Goal: Task Accomplishment & Management: Manage account settings

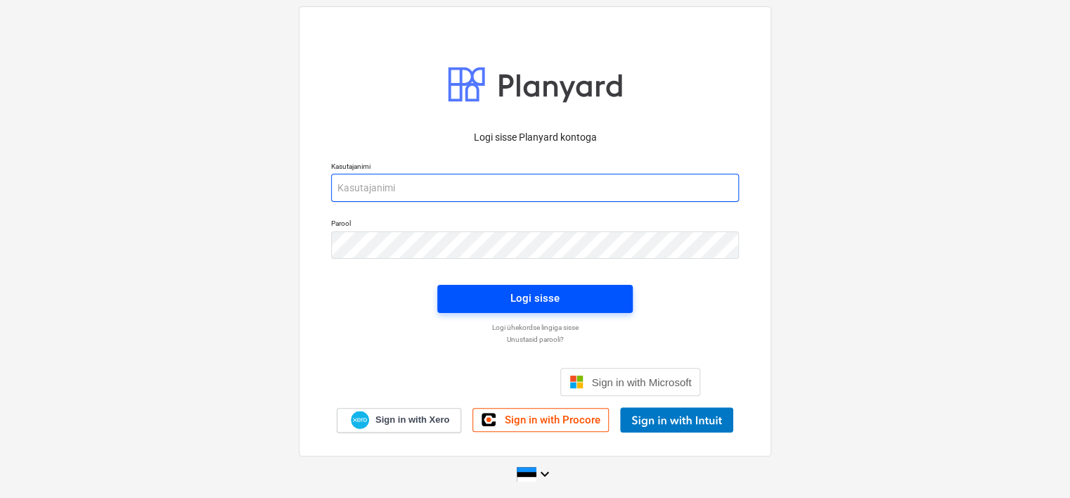
type input "[EMAIL_ADDRESS][DOMAIN_NAME]"
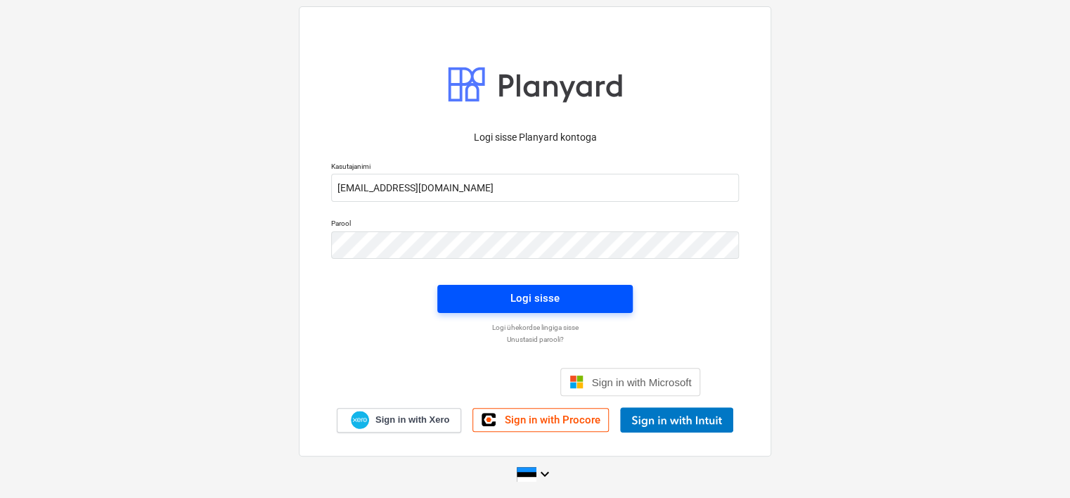
click at [487, 296] on span "Logi sisse" at bounding box center [535, 298] width 162 height 18
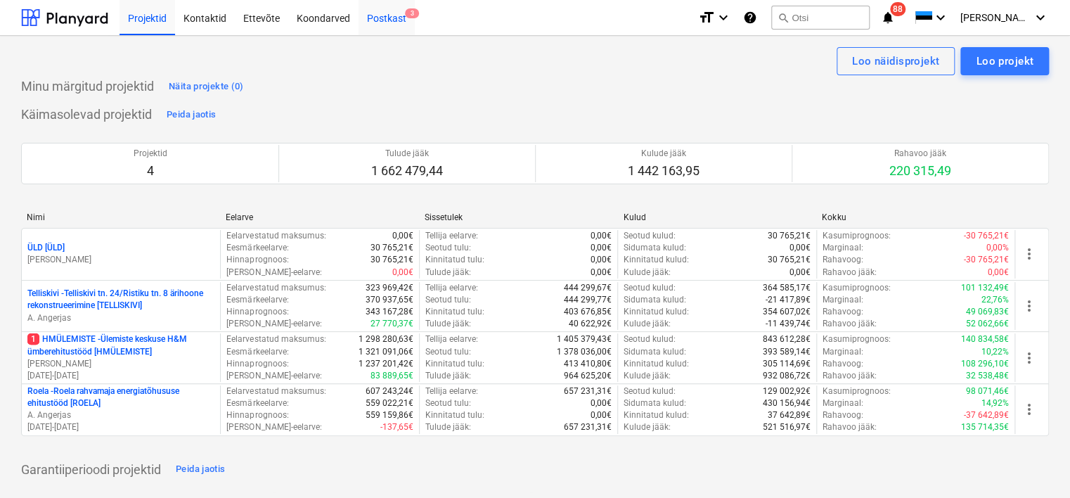
click at [386, 19] on div "Postkast 3" at bounding box center [387, 17] width 56 height 36
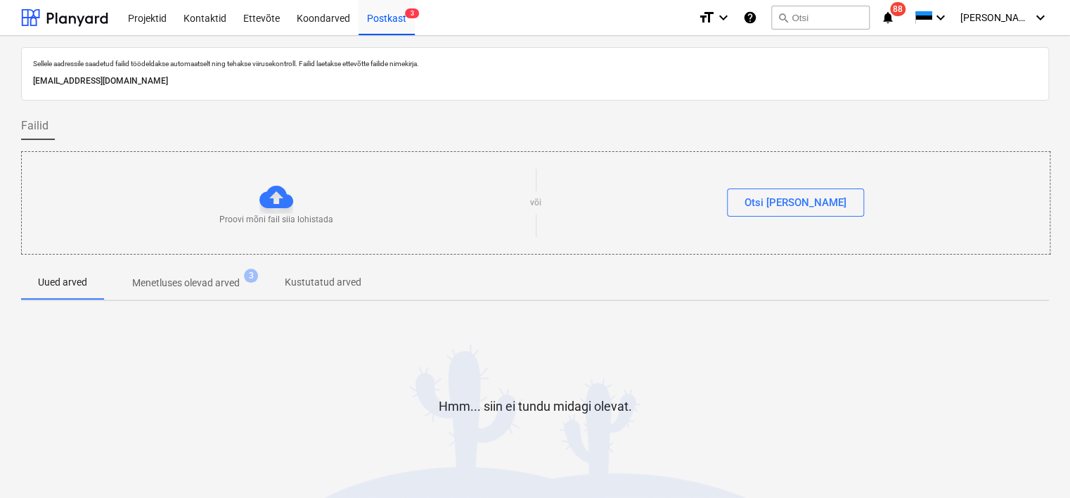
click at [214, 82] on p "[EMAIL_ADDRESS][DOMAIN_NAME]" at bounding box center [535, 81] width 1004 height 15
copy p "[EMAIL_ADDRESS][DOMAIN_NAME]"
click at [231, 464] on div at bounding box center [535, 457] width 1028 height 28
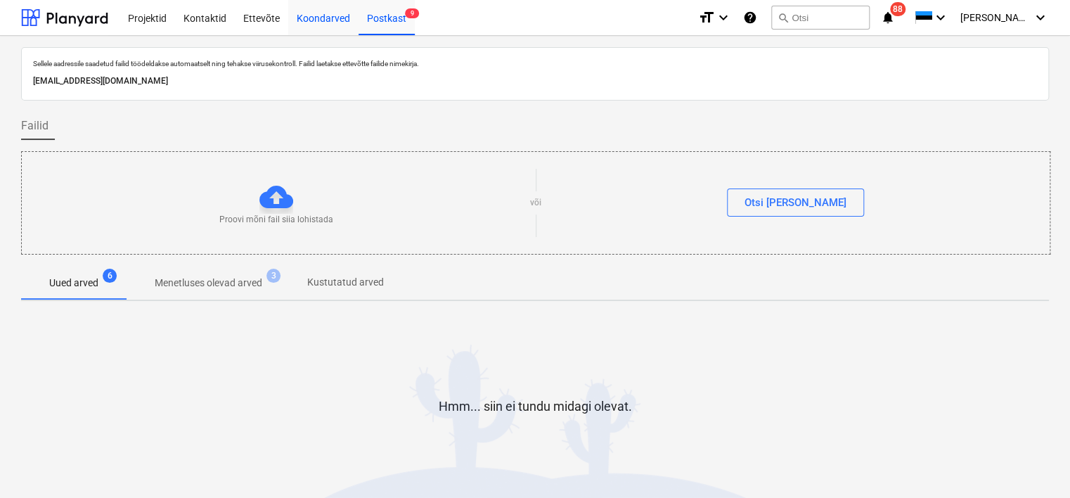
click at [319, 20] on div "Koondarved" at bounding box center [323, 17] width 70 height 36
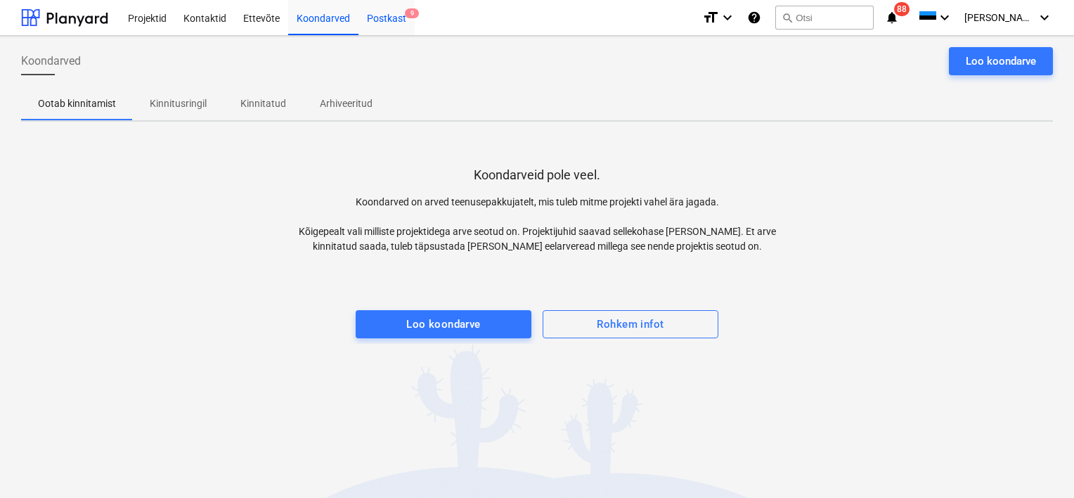
click at [397, 17] on div "Postkast 9" at bounding box center [387, 17] width 56 height 36
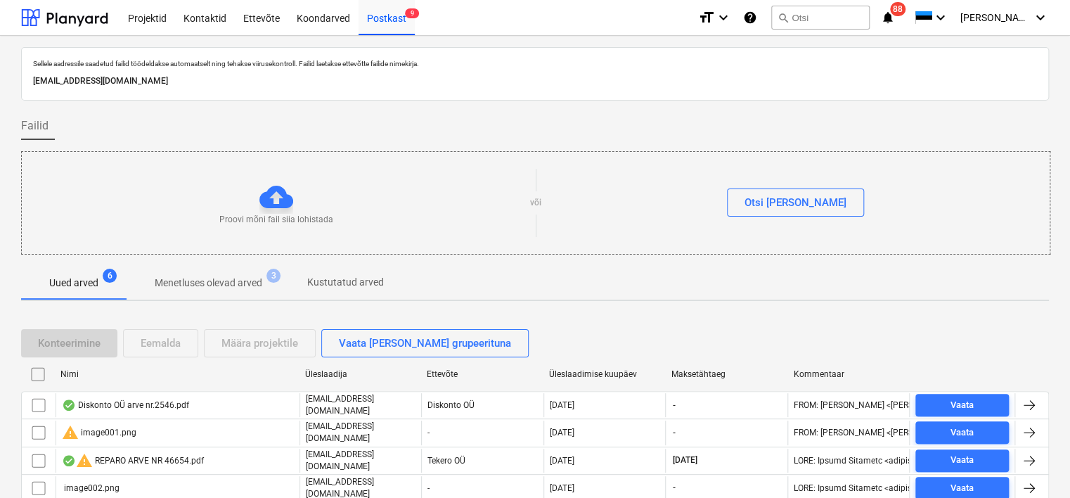
scroll to position [98, 0]
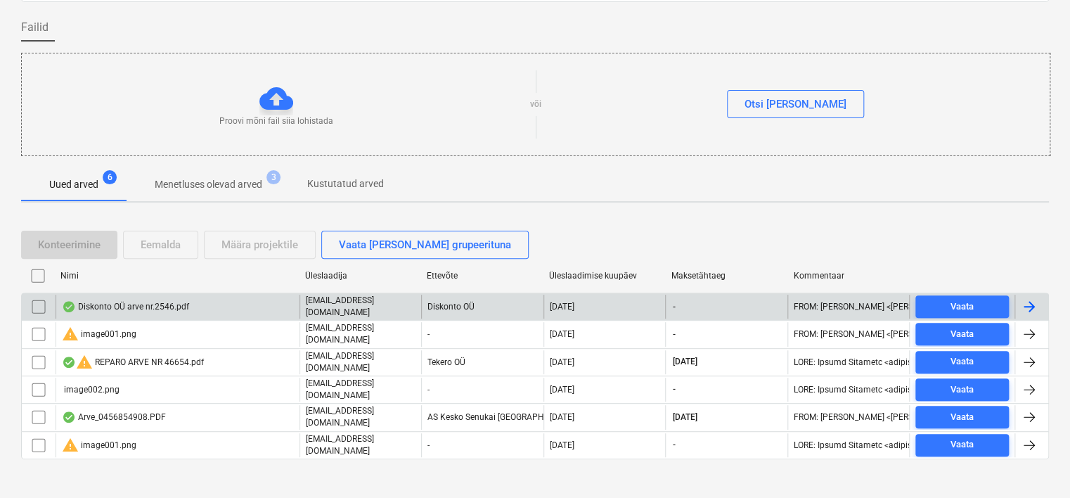
click at [197, 309] on div "Diskonto OÜ arve nr.2546.pdf" at bounding box center [178, 307] width 244 height 24
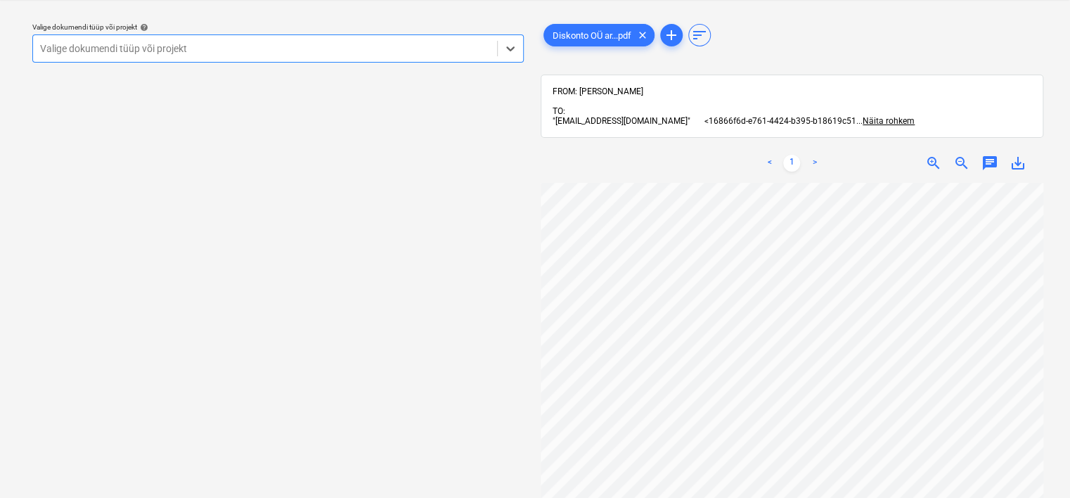
scroll to position [394, 0]
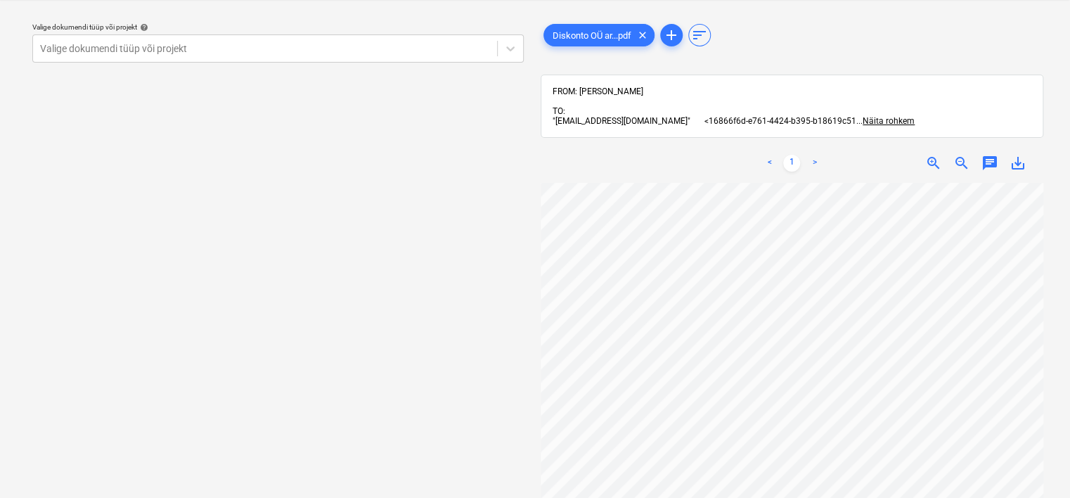
click at [143, 474] on div "Valige dokumendi tüüp või projekt help Valige dokumendi tüüp või projekt" at bounding box center [278, 248] width 514 height 475
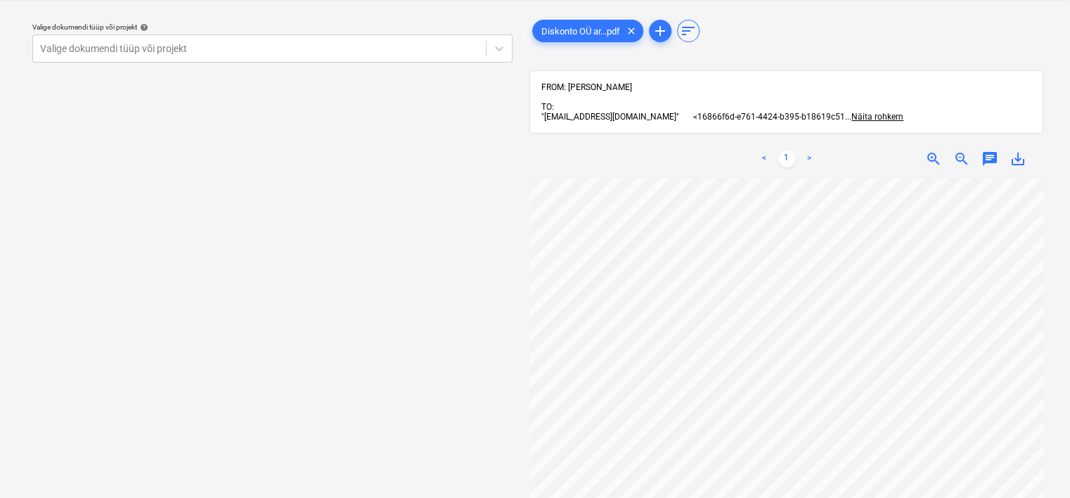
scroll to position [0, 0]
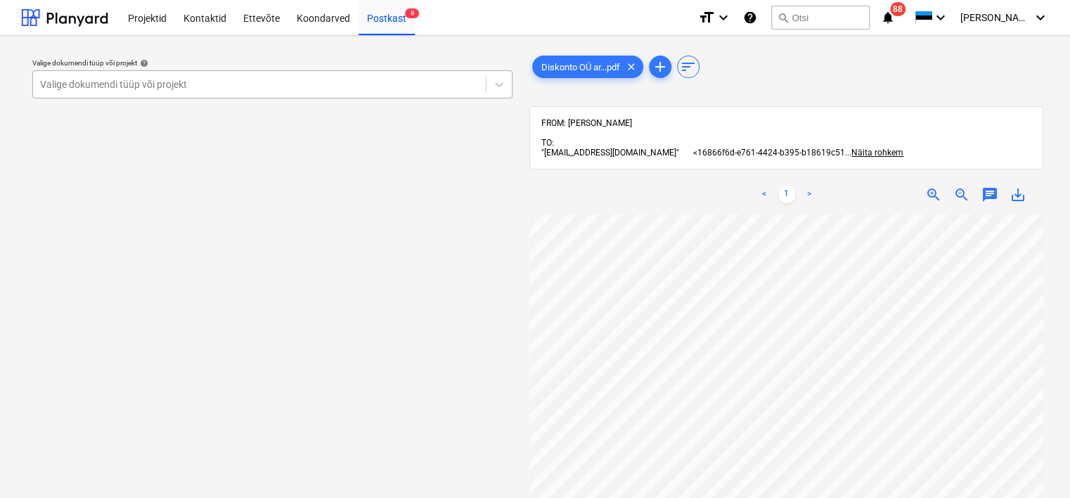
click at [258, 76] on div "Valige dokumendi tüüp või projekt" at bounding box center [259, 85] width 453 height 20
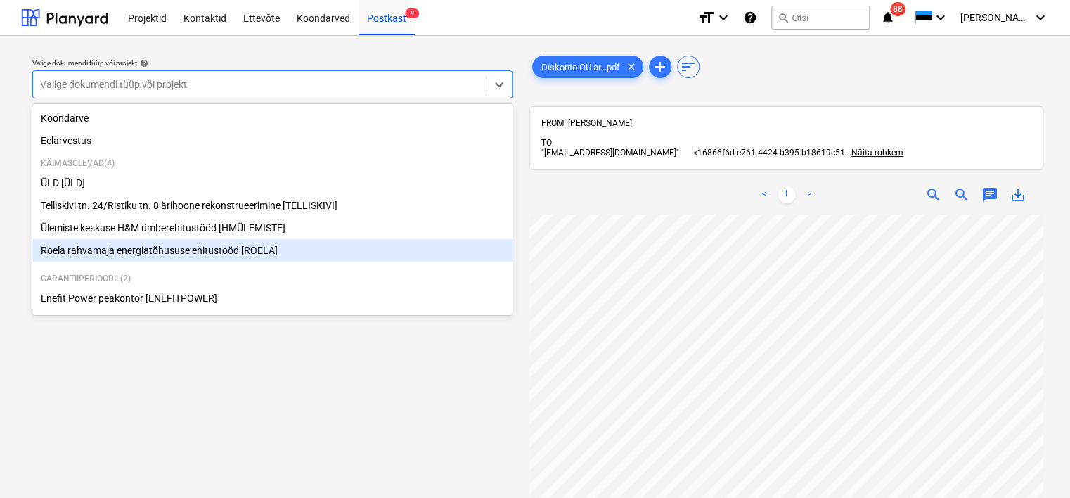
click at [231, 253] on div "Roela rahvamaja energiatõhususe ehitustööd [ROELA]" at bounding box center [272, 250] width 480 height 22
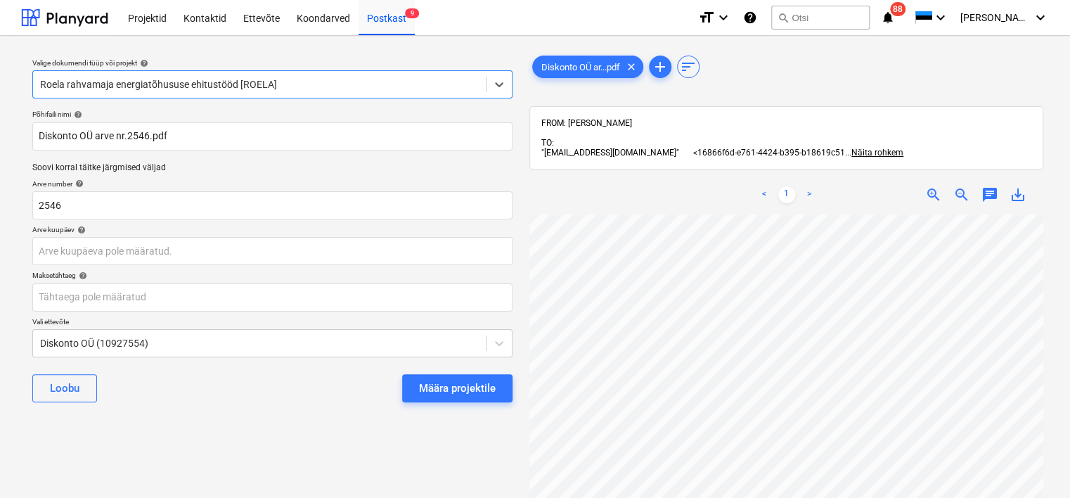
scroll to position [0, 97]
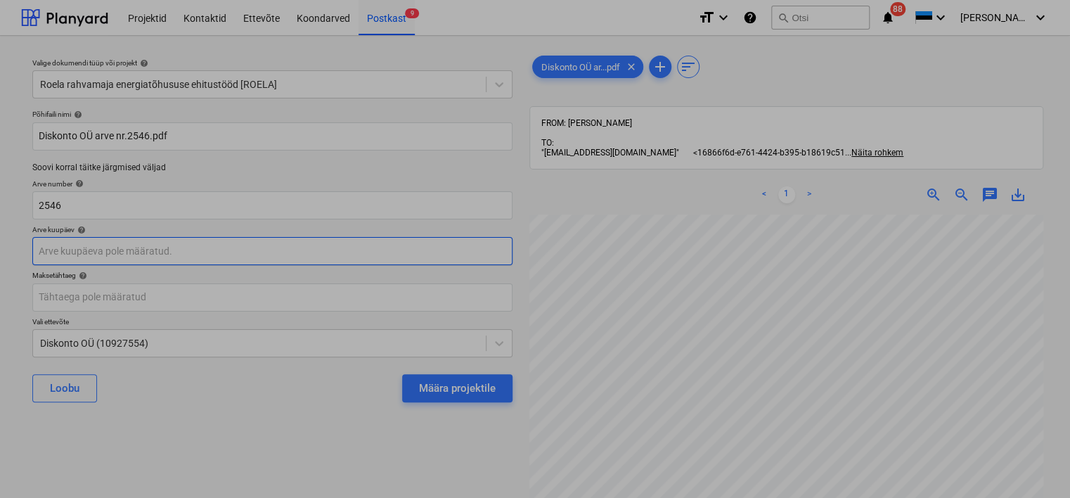
click at [117, 250] on body "Projektid Kontaktid Ettevõte Koondarved Postkast 9 format_size keyboard_arrow_d…" at bounding box center [535, 249] width 1070 height 498
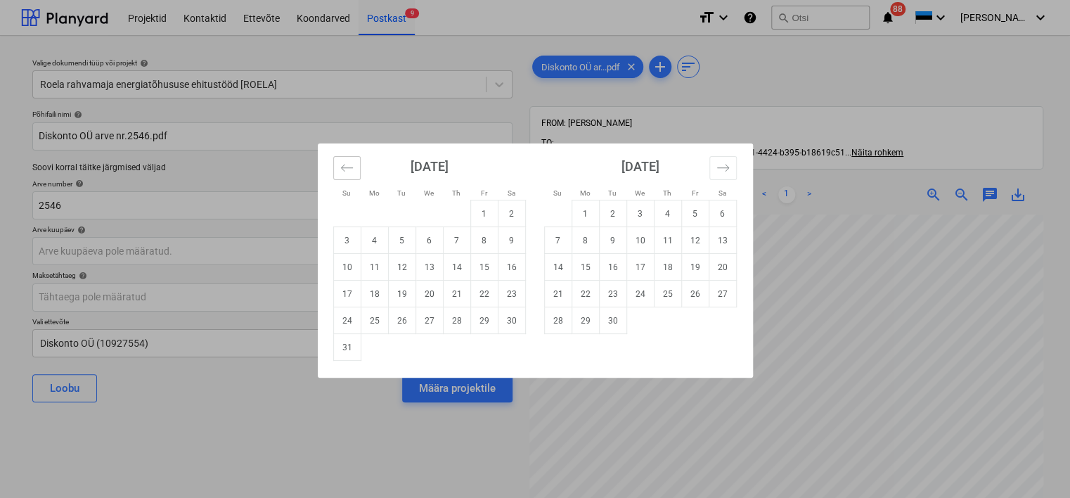
click at [341, 169] on icon "Move backward to switch to the previous month." at bounding box center [346, 167] width 13 height 13
click at [461, 323] on td "31" at bounding box center [456, 320] width 27 height 27
type input "[DATE]"
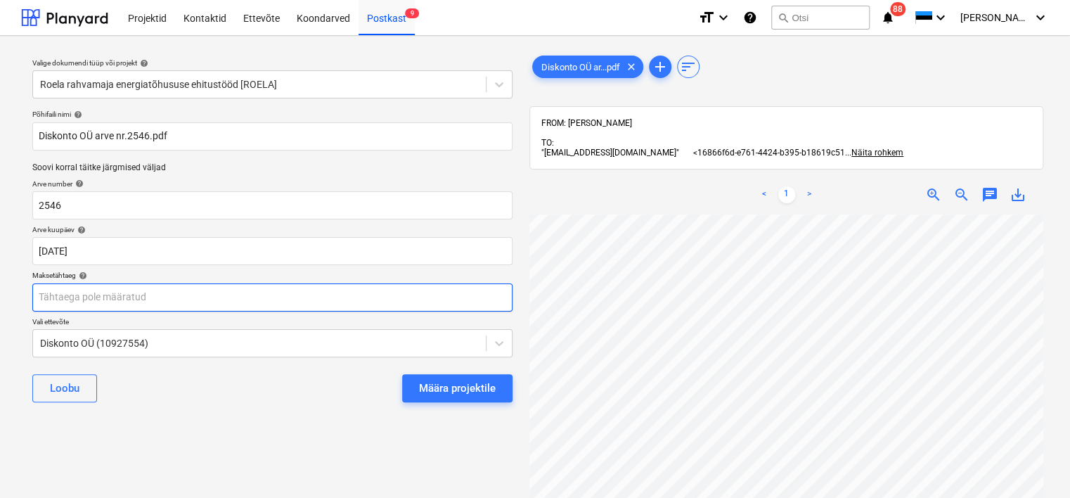
click at [256, 302] on body "Projektid Kontaktid Ettevõte Koondarved Postkast 9 format_size keyboard_arrow_d…" at bounding box center [535, 249] width 1070 height 498
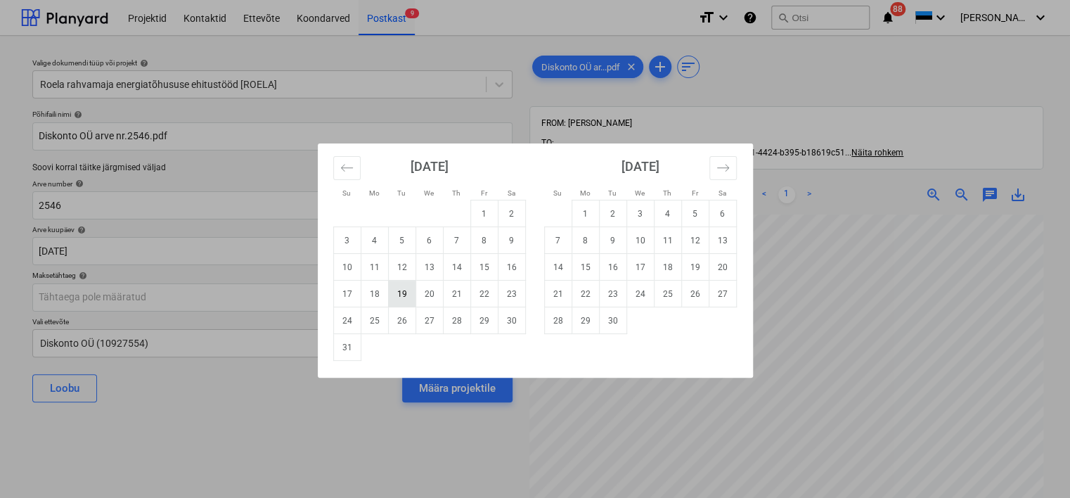
click at [398, 293] on td "19" at bounding box center [401, 294] width 27 height 27
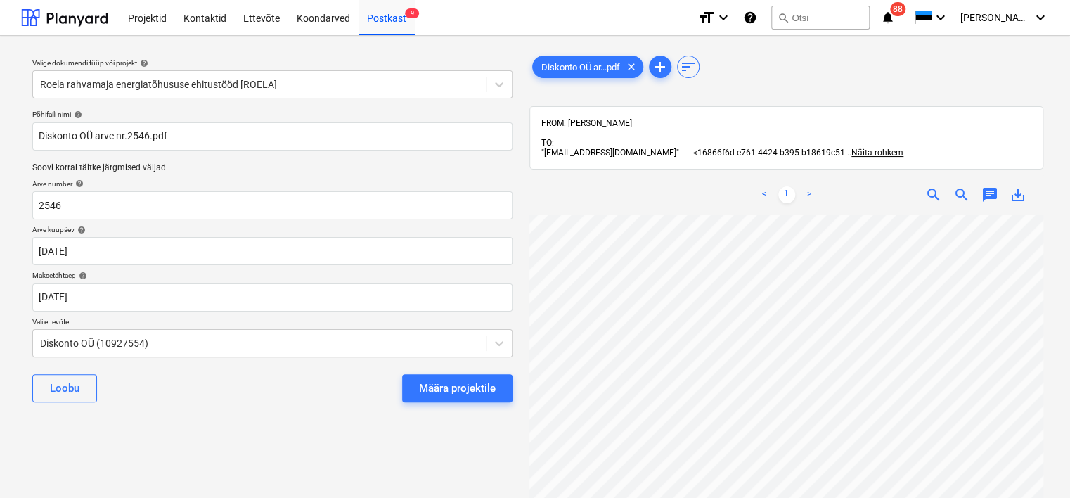
type input "[DATE]"
click at [451, 385] on div "Määra projektile" at bounding box center [457, 388] width 77 height 18
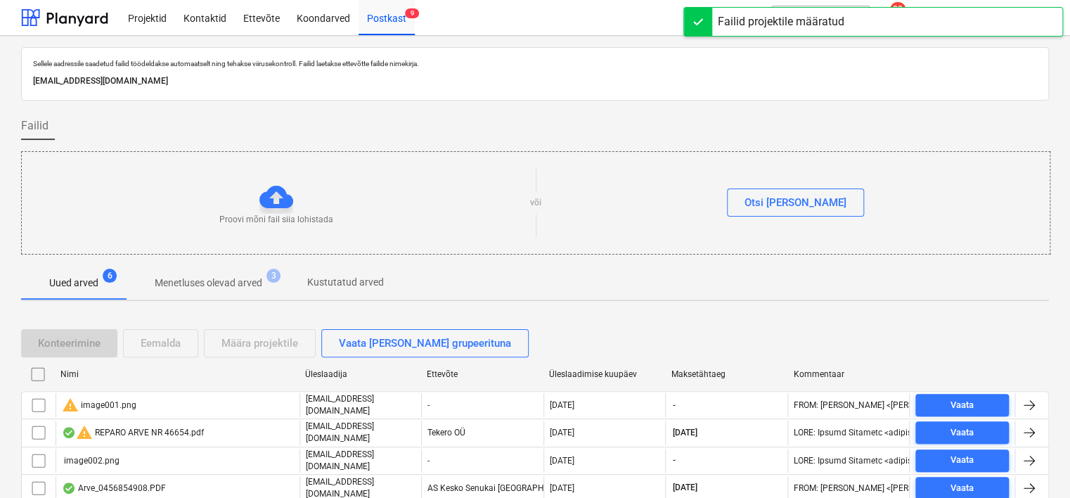
scroll to position [72, 0]
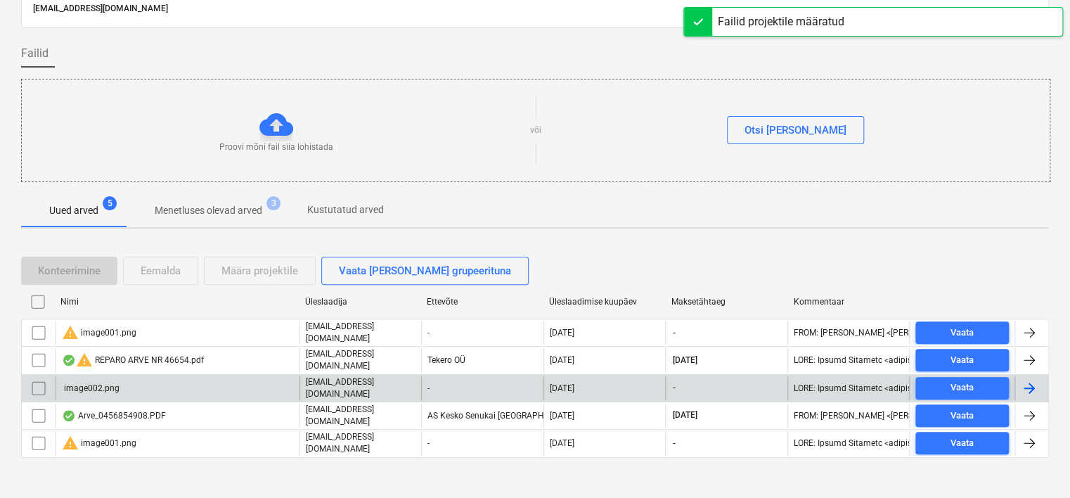
click at [37, 380] on input "checkbox" at bounding box center [38, 388] width 22 height 22
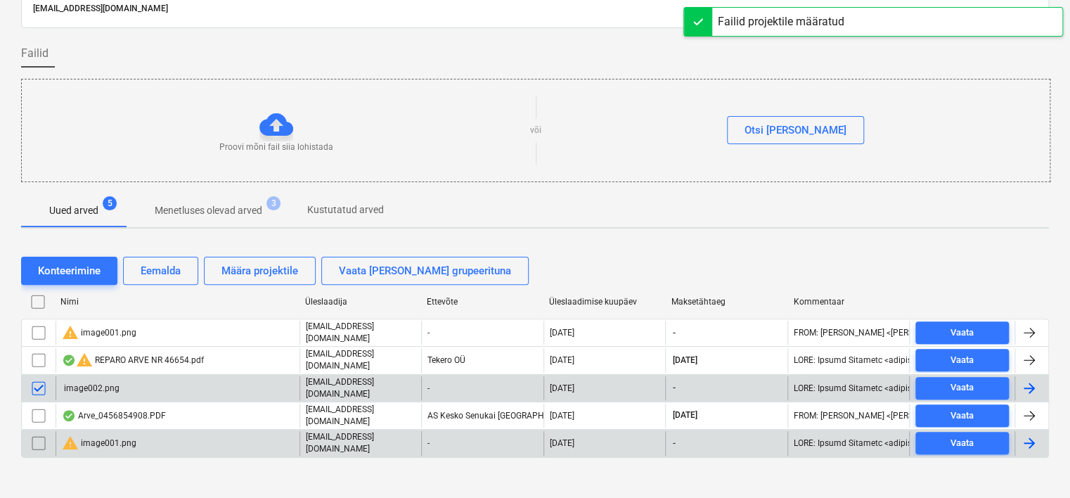
click at [37, 437] on input "checkbox" at bounding box center [38, 443] width 22 height 22
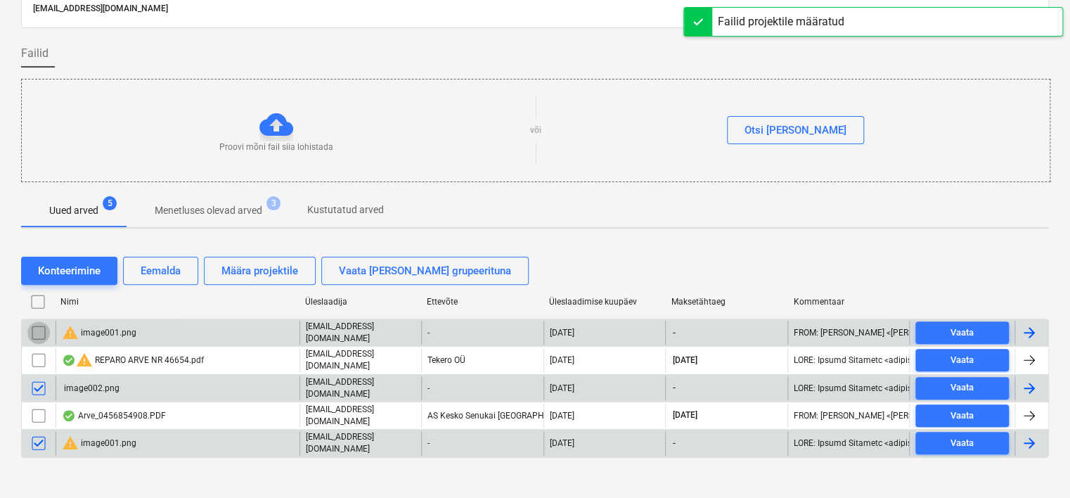
click at [39, 330] on input "checkbox" at bounding box center [38, 332] width 22 height 22
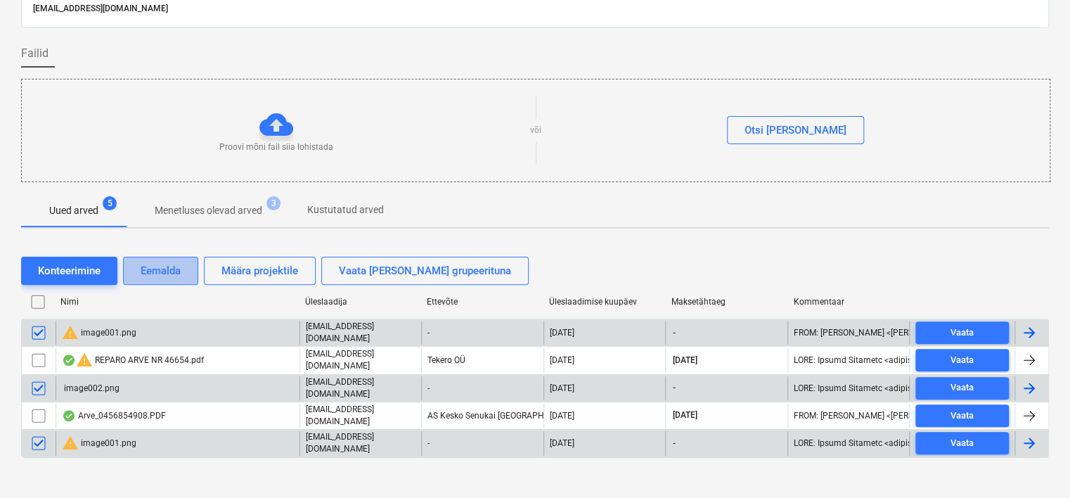
click at [150, 266] on div "Eemalda" at bounding box center [161, 271] width 40 height 18
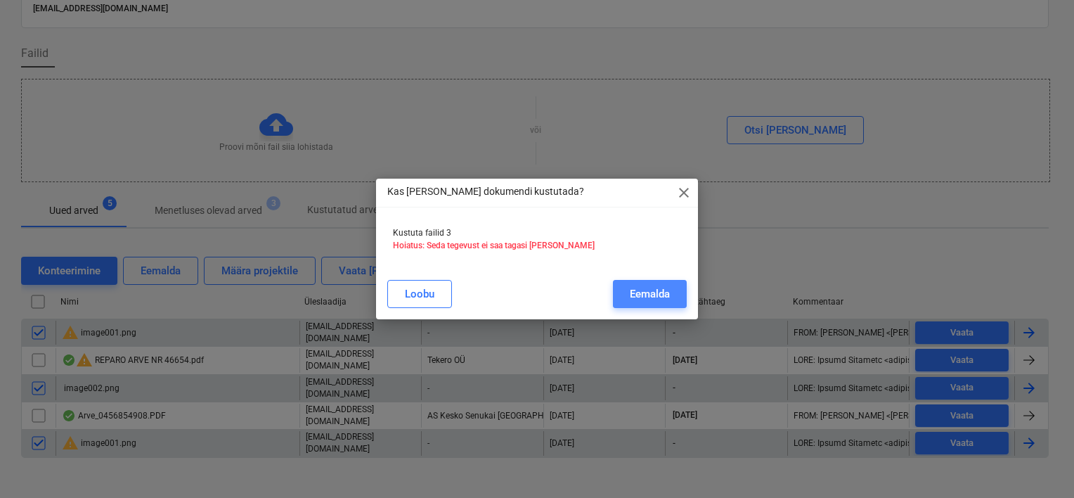
click at [669, 291] on div "Eemalda" at bounding box center [650, 294] width 40 height 18
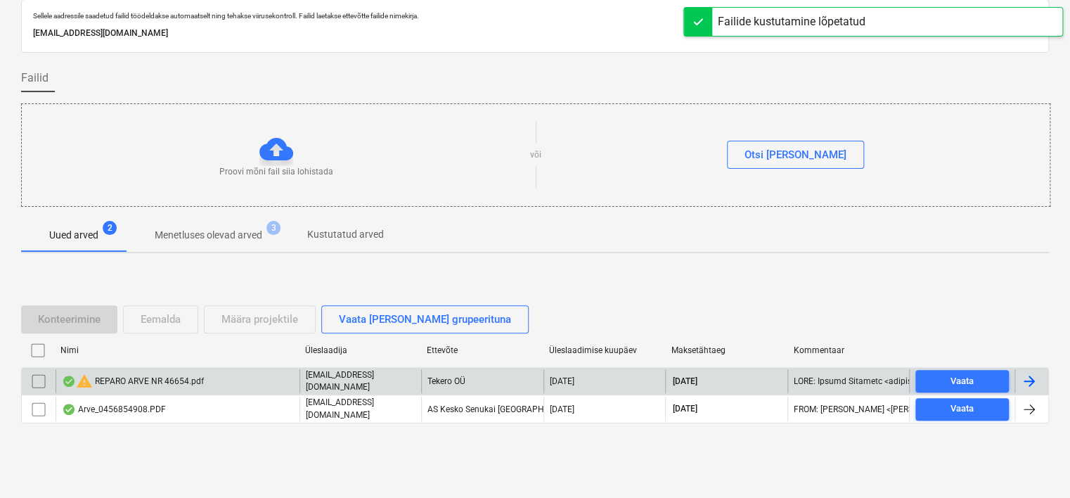
scroll to position [46, 0]
click at [198, 379] on div "warning REPARO ARVE NR 46654.pdf" at bounding box center [133, 382] width 142 height 17
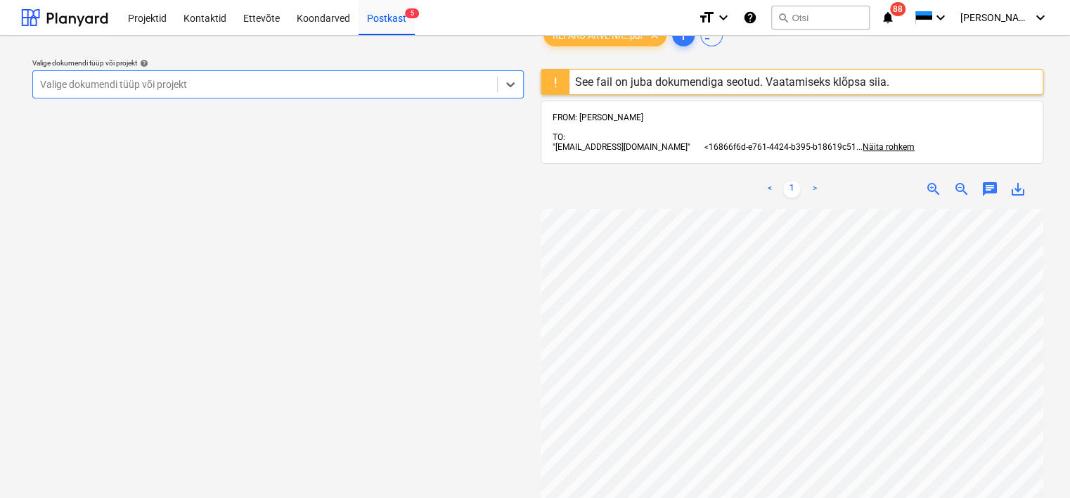
scroll to position [0, 121]
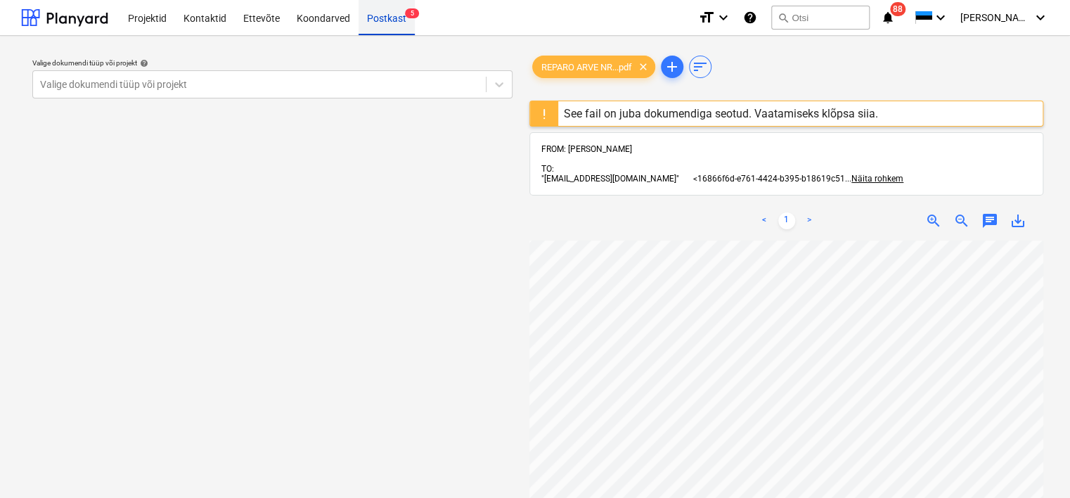
click at [392, 25] on div "Postkast 5" at bounding box center [387, 17] width 56 height 36
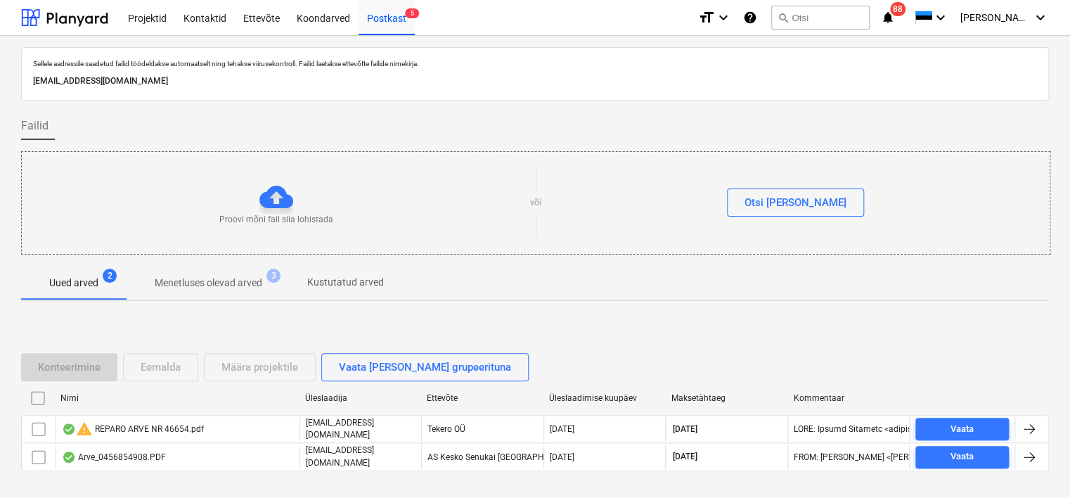
scroll to position [46, 0]
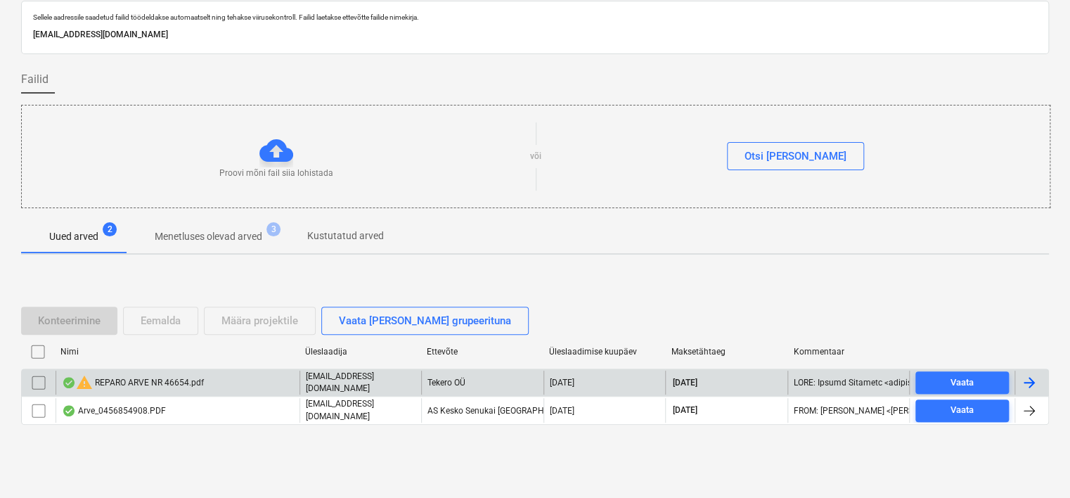
click at [43, 382] on input "checkbox" at bounding box center [38, 382] width 22 height 22
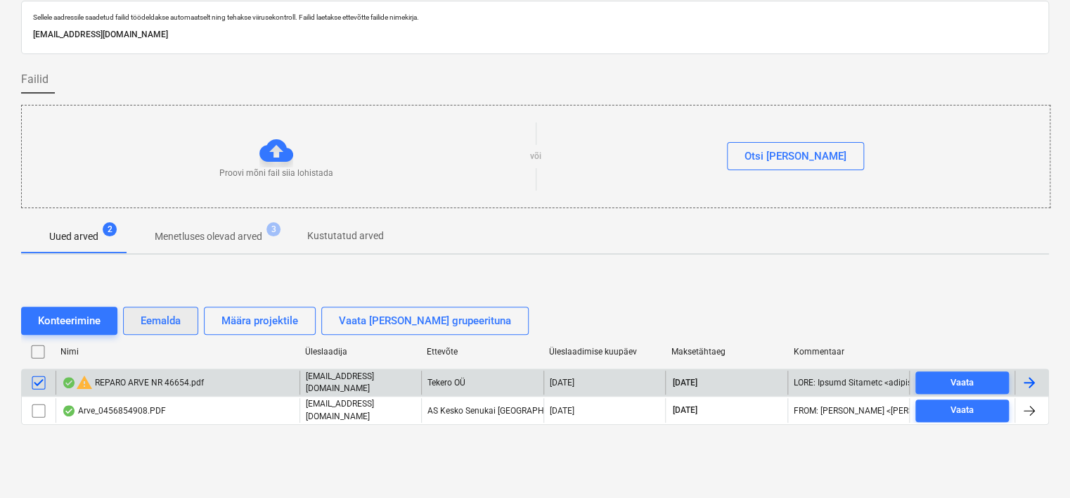
click at [158, 326] on div "Eemalda" at bounding box center [161, 320] width 40 height 18
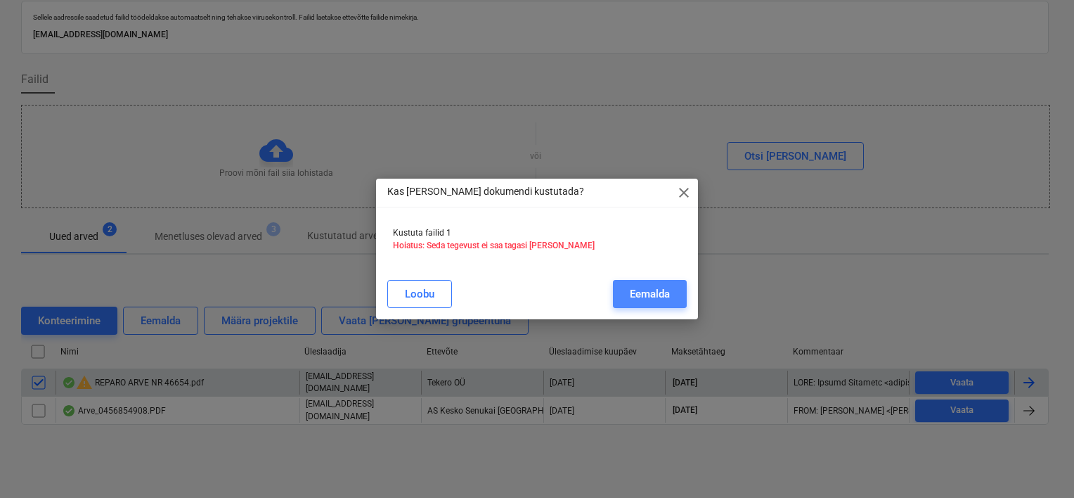
click at [655, 300] on div "Eemalda" at bounding box center [650, 294] width 40 height 18
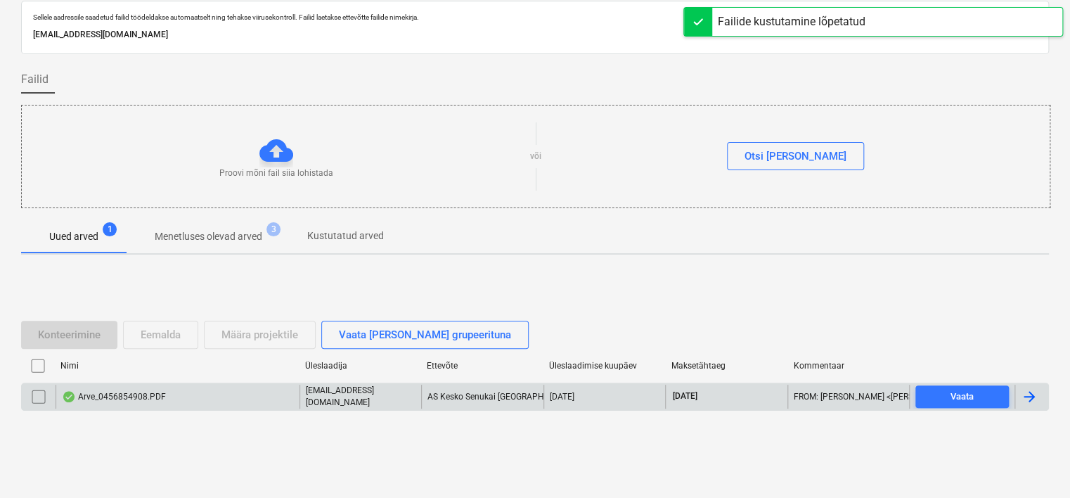
click at [151, 391] on div "Arve_0456854908.PDF" at bounding box center [114, 396] width 104 height 11
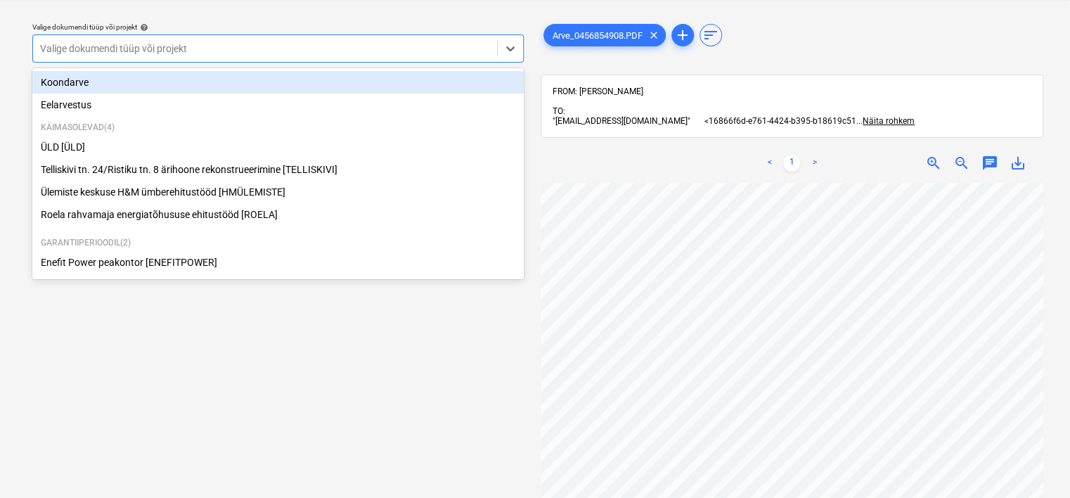
click at [311, 49] on div at bounding box center [265, 48] width 450 height 14
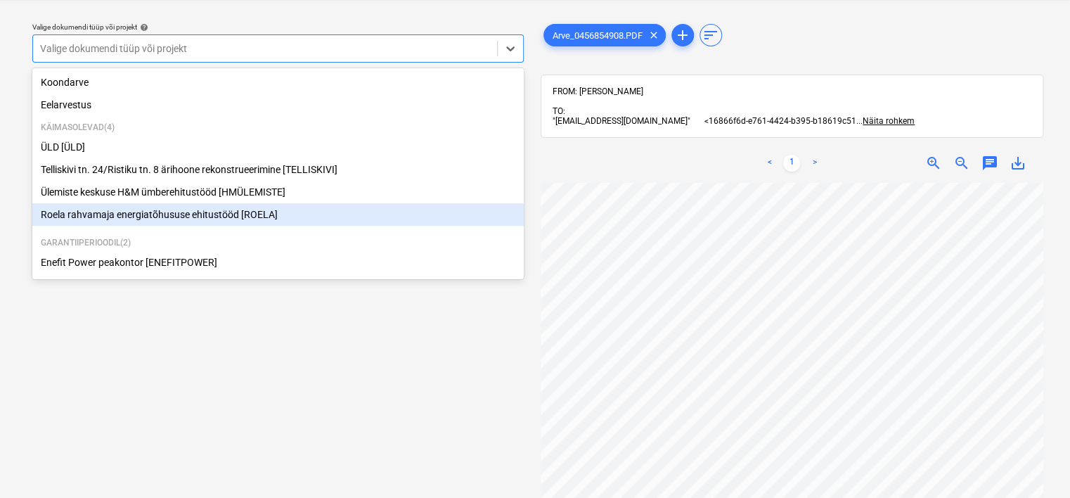
click at [228, 219] on div "Roela rahvamaja energiatõhususe ehitustööd [ROELA]" at bounding box center [277, 214] width 491 height 22
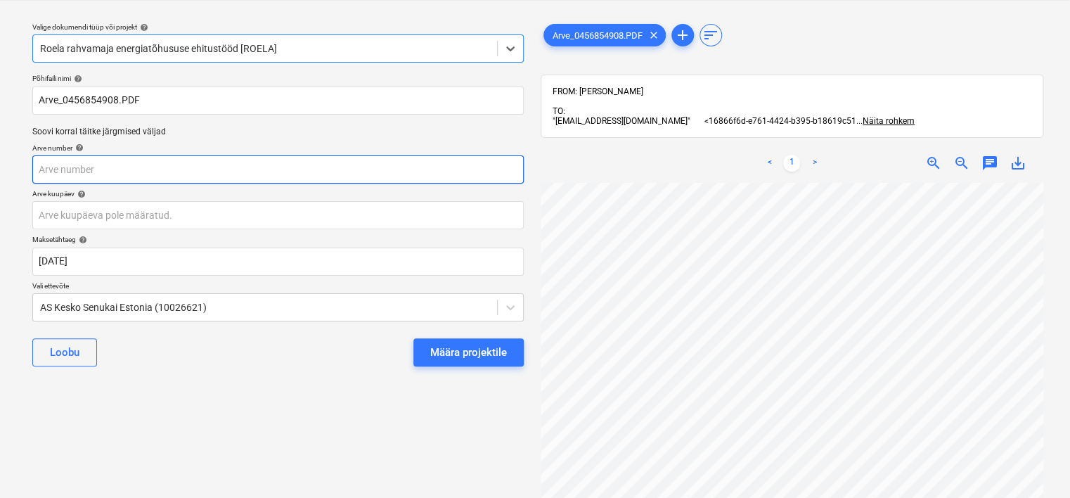
scroll to position [0, 132]
click at [124, 181] on input "text" at bounding box center [277, 169] width 491 height 28
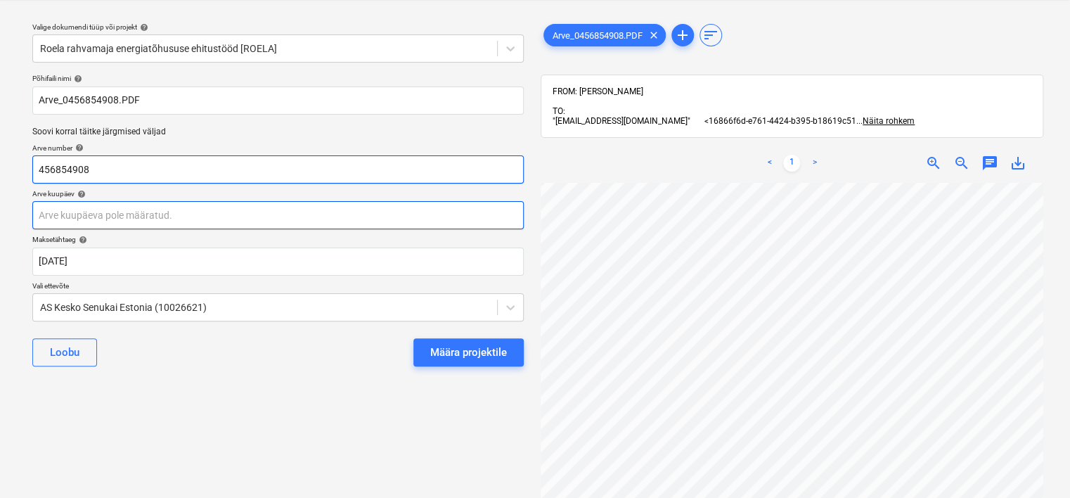
type input "456854908"
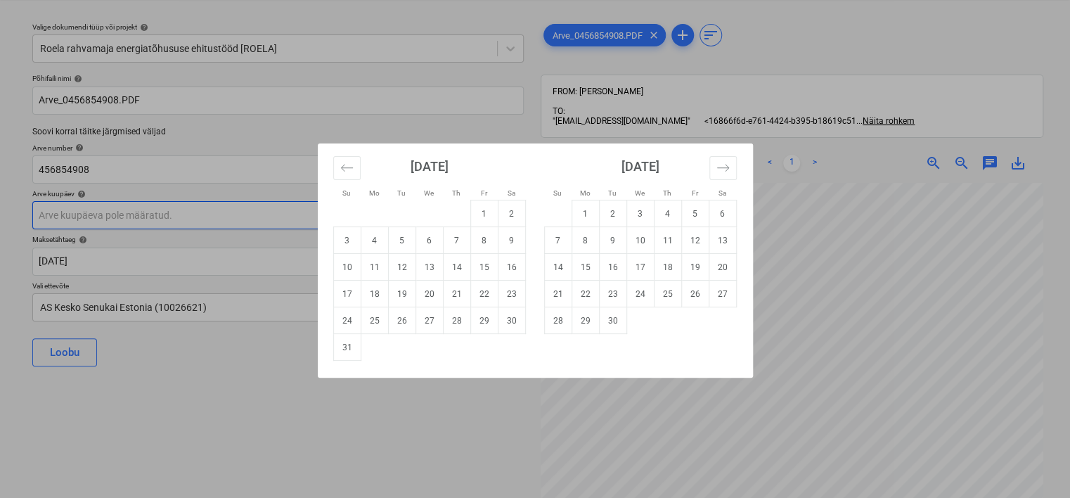
click at [106, 216] on body "Projektid Kontaktid Ettevõte Koondarved Postkast 4 format_size keyboard_arrow_d…" at bounding box center [535, 213] width 1070 height 498
click at [430, 267] on td "13" at bounding box center [429, 267] width 27 height 27
type input "[DATE]"
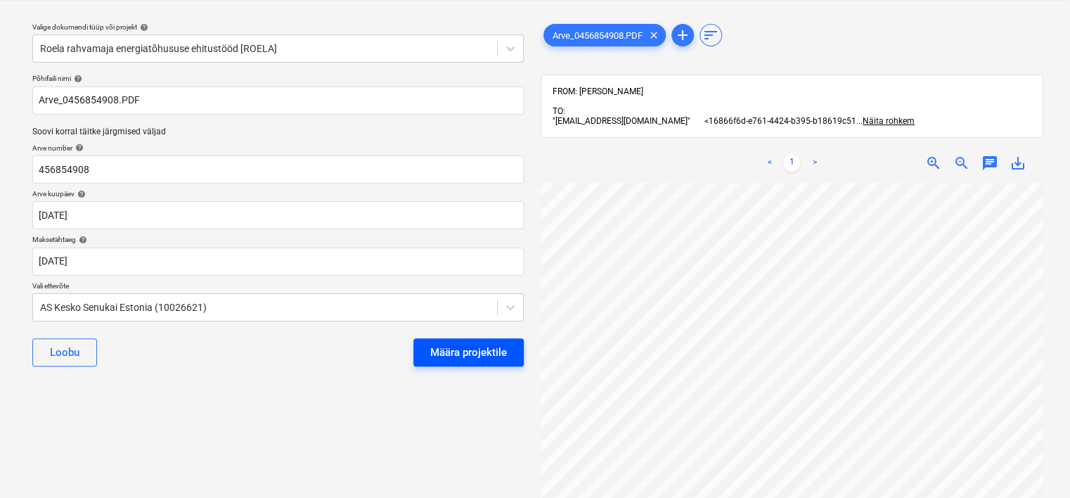
click at [484, 349] on div "Määra projektile" at bounding box center [468, 352] width 77 height 18
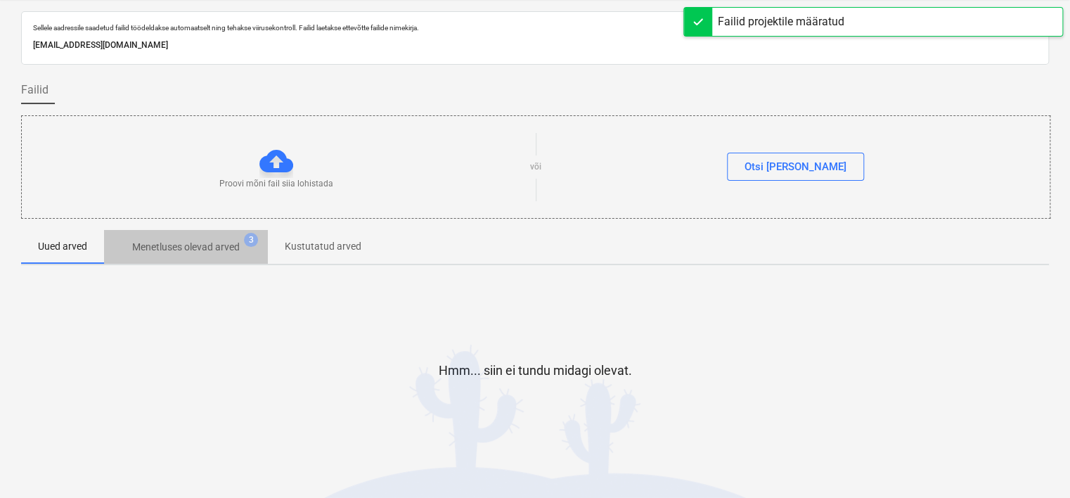
click at [212, 244] on p "Menetluses olevad arved" at bounding box center [186, 247] width 108 height 15
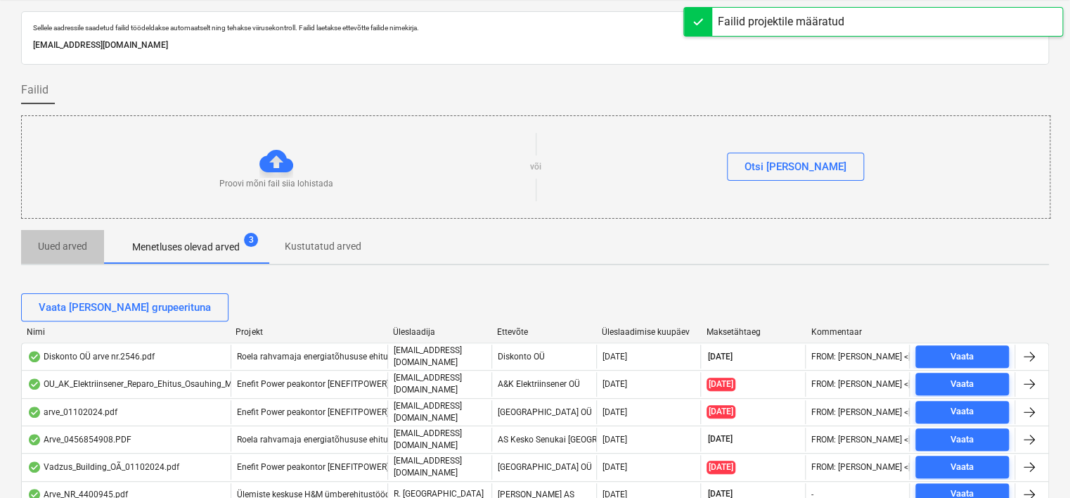
click at [59, 247] on p "Uued arved" at bounding box center [62, 246] width 49 height 15
